Goal: Information Seeking & Learning: Check status

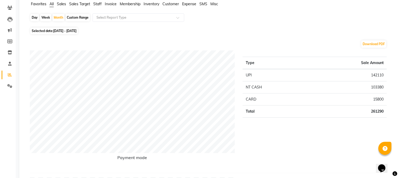
drag, startPoint x: 0, startPoint y: 0, endPoint x: 262, endPoint y: 73, distance: 272.0
click at [262, 73] on td "UPI" at bounding box center [274, 75] width 63 height 12
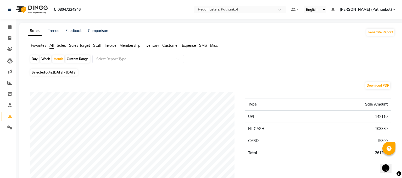
select select "7530"
select select "service"
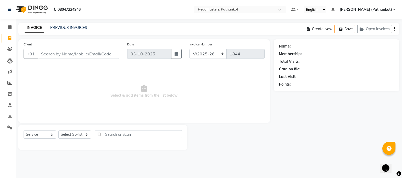
select select "66904"
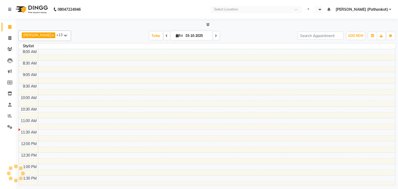
select select "en"
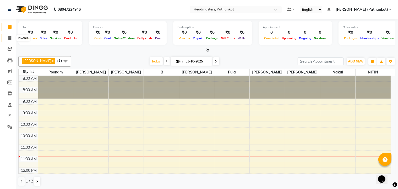
click at [8, 37] on span at bounding box center [9, 38] width 9 height 6
select select "service"
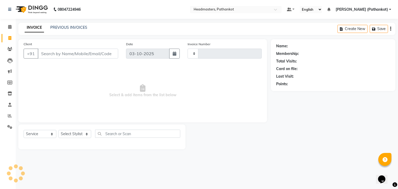
type input "1844"
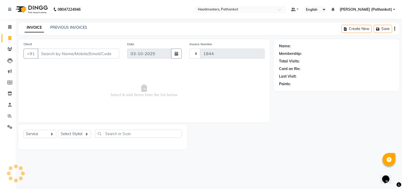
select select "7530"
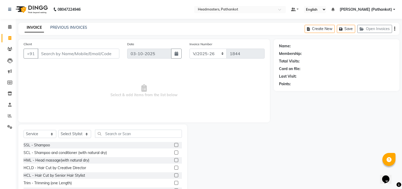
select select "66904"
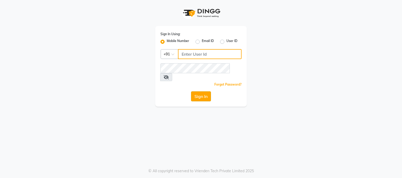
type input "9780209007"
click at [194, 91] on button "Sign In" at bounding box center [201, 96] width 20 height 10
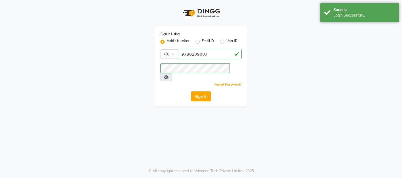
select select "service"
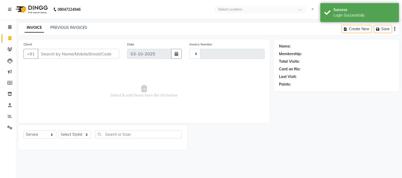
type input "1844"
select select "en"
select select "7530"
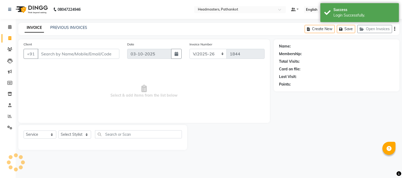
select select "66904"
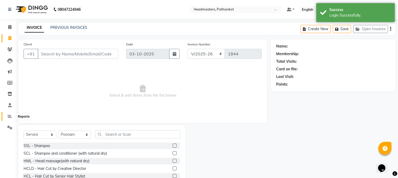
click at [12, 116] on span at bounding box center [9, 116] width 9 height 6
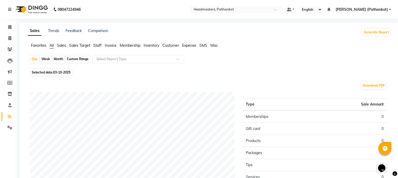
click at [53, 57] on div "Month" at bounding box center [58, 58] width 12 height 7
select select "10"
select select "2025"
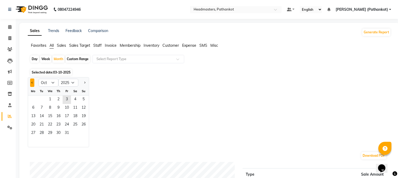
click at [34, 82] on button "Previous month" at bounding box center [32, 82] width 4 height 8
select select "9"
click at [35, 100] on span "1" at bounding box center [33, 99] width 8 height 8
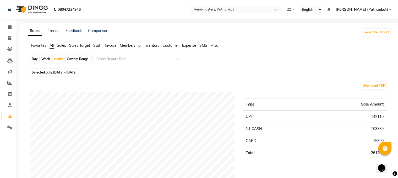
click at [34, 58] on div "Day" at bounding box center [34, 58] width 9 height 7
select select "9"
select select "2025"
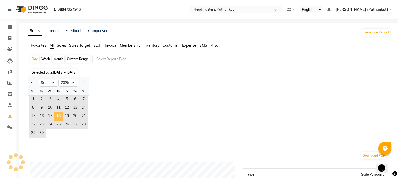
click at [58, 115] on span "18" at bounding box center [58, 116] width 8 height 8
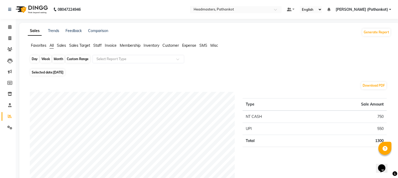
click at [37, 60] on div "Day" at bounding box center [34, 58] width 9 height 7
select select "9"
select select "2025"
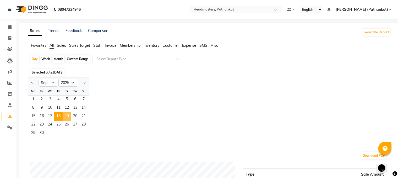
click at [70, 116] on span "19" at bounding box center [67, 116] width 8 height 8
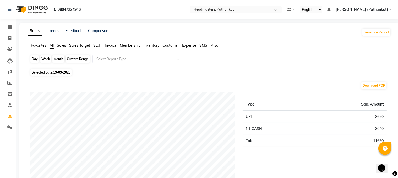
click at [34, 59] on div "Day" at bounding box center [34, 58] width 9 height 7
select select "9"
select select "2025"
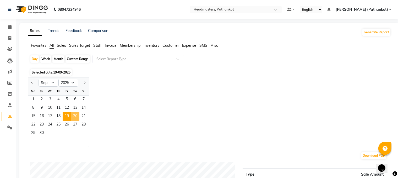
click at [73, 119] on span "20" at bounding box center [75, 116] width 8 height 8
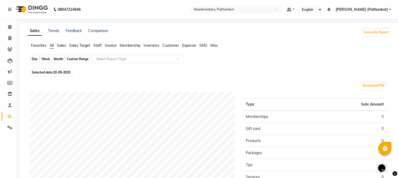
click at [37, 59] on div "Day" at bounding box center [34, 58] width 9 height 7
select select "9"
select select "2025"
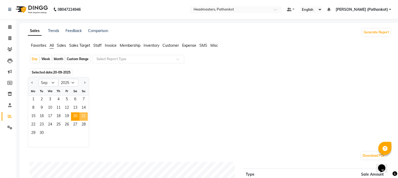
click at [82, 113] on span "21" at bounding box center [83, 116] width 8 height 8
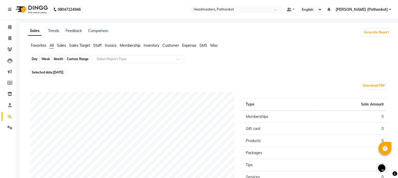
click at [34, 59] on div "Day" at bounding box center [34, 58] width 9 height 7
select select "9"
select select "2025"
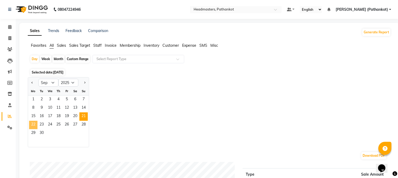
click at [34, 123] on span "22" at bounding box center [33, 124] width 8 height 8
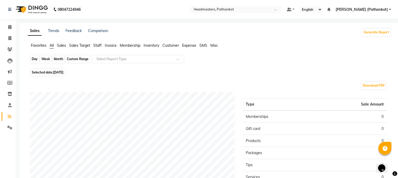
click at [34, 59] on div "Day" at bounding box center [34, 58] width 9 height 7
select select "9"
select select "2025"
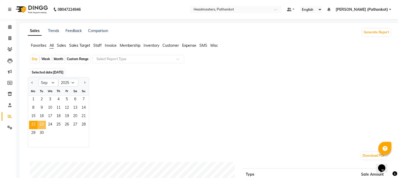
click at [44, 122] on span "23" at bounding box center [41, 124] width 8 height 8
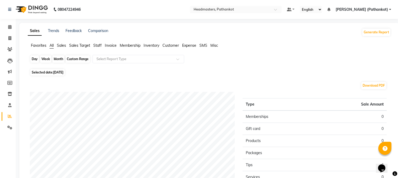
click at [36, 60] on div "Day" at bounding box center [34, 58] width 9 height 7
select select "9"
select select "2025"
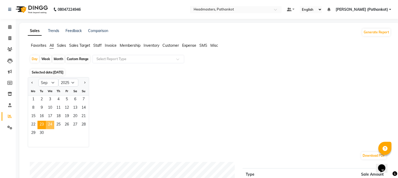
click at [51, 127] on span "24" at bounding box center [50, 124] width 8 height 8
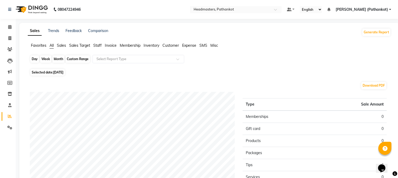
click at [35, 57] on div "Day" at bounding box center [34, 58] width 9 height 7
select select "9"
select select "2025"
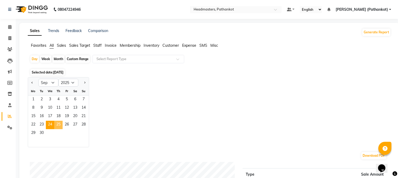
click at [62, 126] on span "25" at bounding box center [58, 124] width 8 height 8
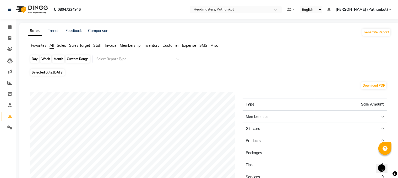
click at [36, 60] on div "Day" at bounding box center [34, 58] width 9 height 7
select select "9"
select select "2025"
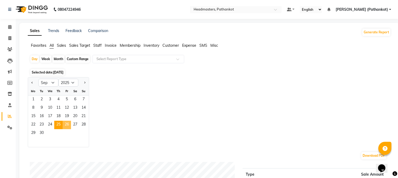
click at [68, 124] on span "26" at bounding box center [67, 124] width 8 height 8
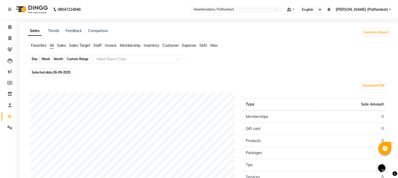
click at [30, 62] on div "Day" at bounding box center [34, 58] width 9 height 7
select select "9"
select select "2025"
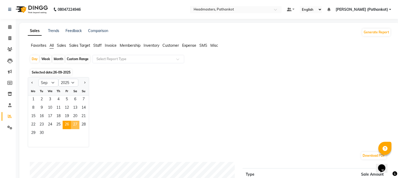
click at [76, 126] on span "27" at bounding box center [75, 124] width 8 height 8
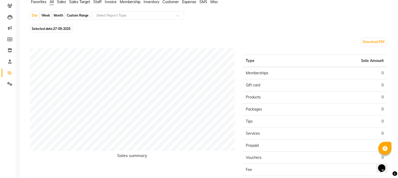
scroll to position [52, 0]
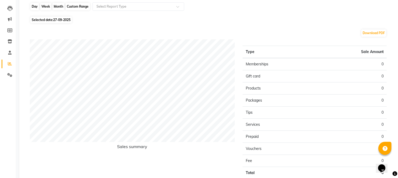
click at [34, 5] on div "Day" at bounding box center [34, 6] width 9 height 7
select select "9"
select select "2025"
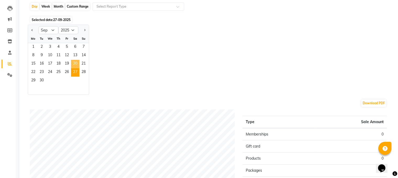
click at [76, 62] on span "20" at bounding box center [75, 64] width 8 height 8
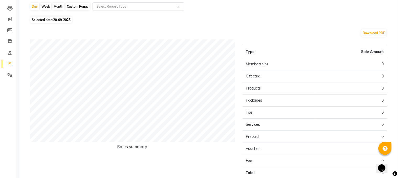
click at [334, 65] on td "0" at bounding box center [351, 64] width 72 height 12
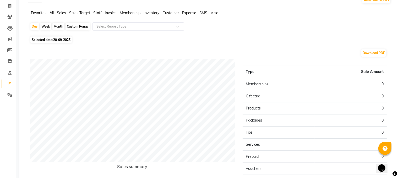
scroll to position [0, 0]
